Goal: Find specific page/section: Find specific page/section

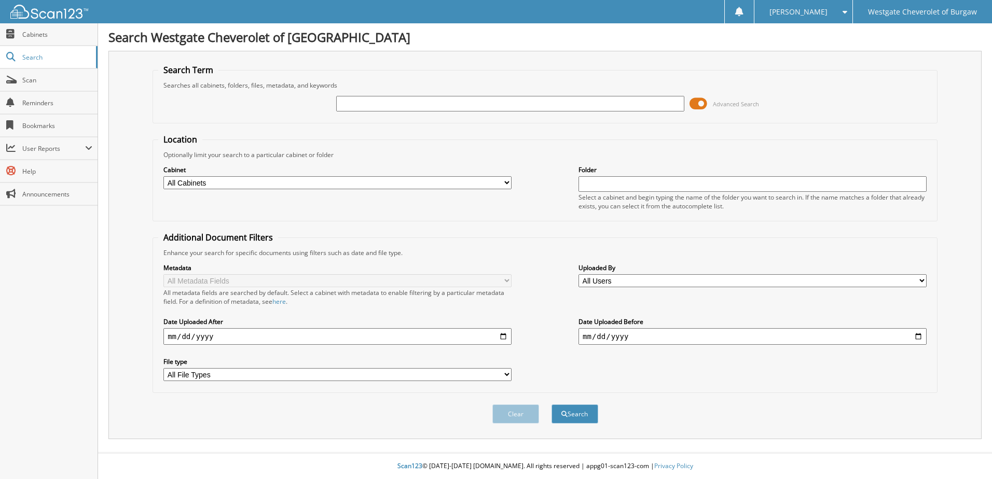
click at [490, 109] on input "text" at bounding box center [510, 104] width 348 height 16
type input "b3036a"
click at [551, 405] on button "Search" at bounding box center [574, 414] width 47 height 19
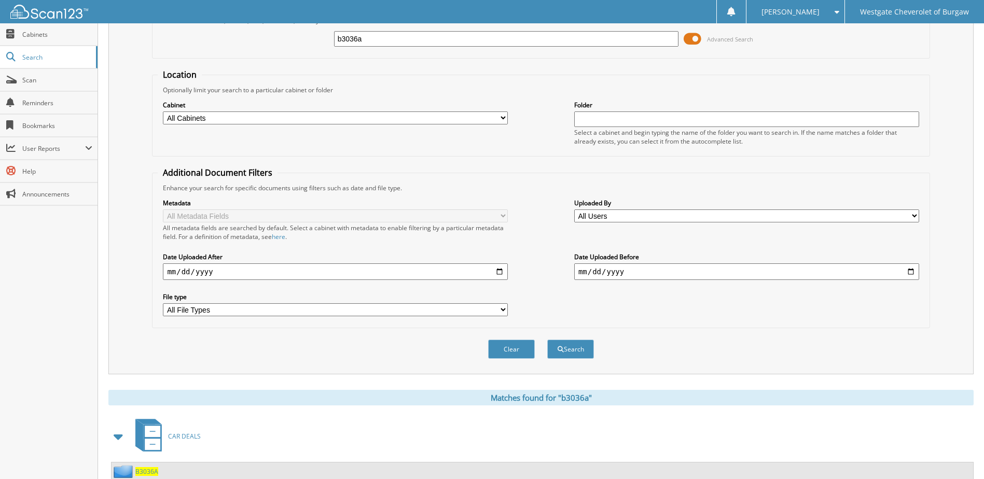
scroll to position [201, 0]
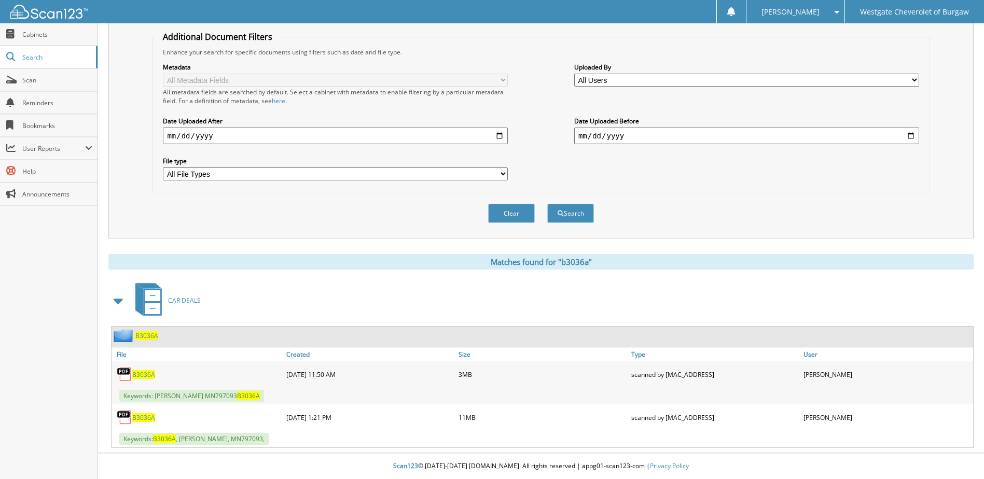
click at [147, 419] on span "B3036A" at bounding box center [143, 417] width 23 height 9
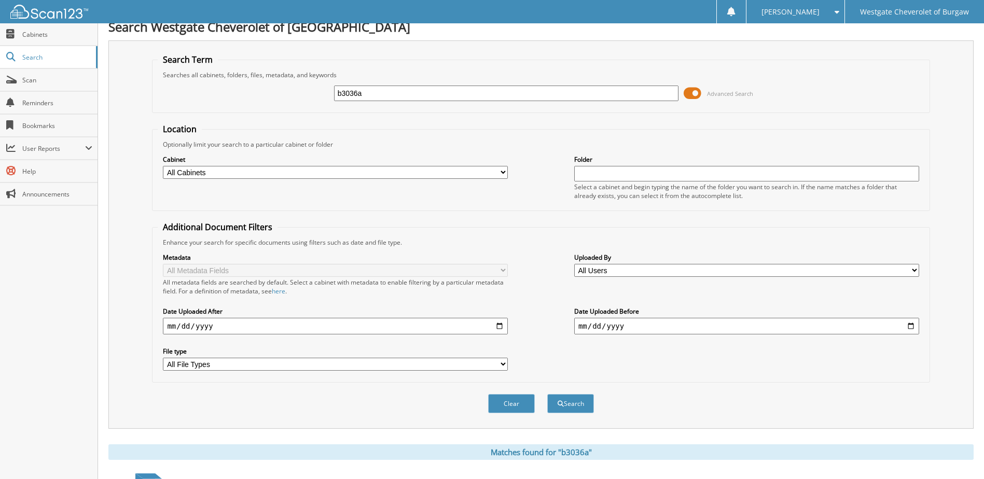
scroll to position [0, 0]
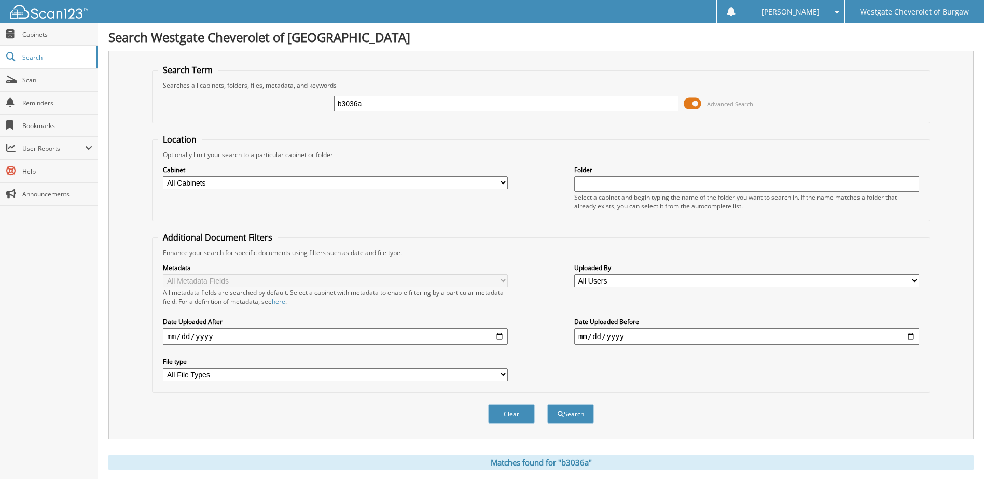
drag, startPoint x: 407, startPoint y: 101, endPoint x: 330, endPoint y: 107, distance: 77.0
click at [330, 107] on div "b3036a Advanced Search" at bounding box center [541, 104] width 766 height 28
type input "[PERSON_NAME]"
click at [547, 405] on button "Search" at bounding box center [570, 414] width 47 height 19
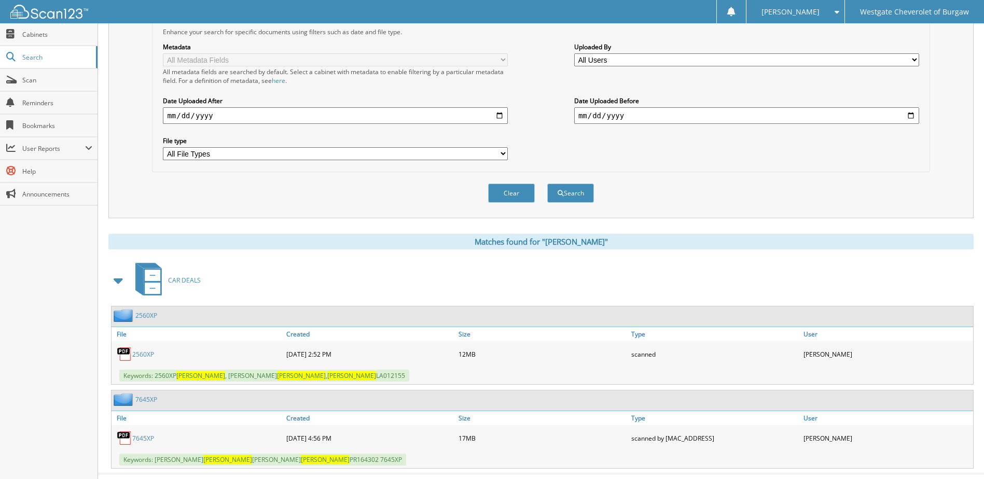
scroll to position [242, 0]
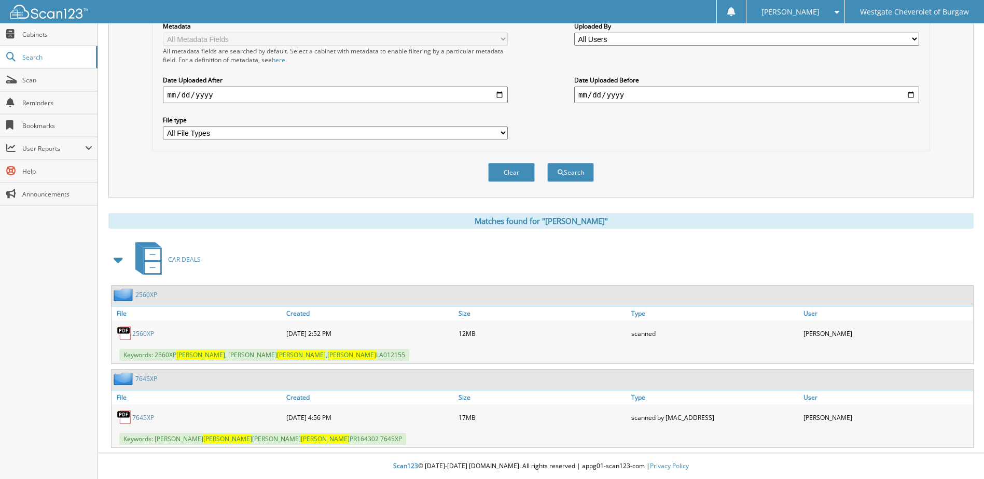
click at [146, 333] on link "2560XP" at bounding box center [143, 333] width 22 height 9
